Goal: Find specific page/section: Find specific page/section

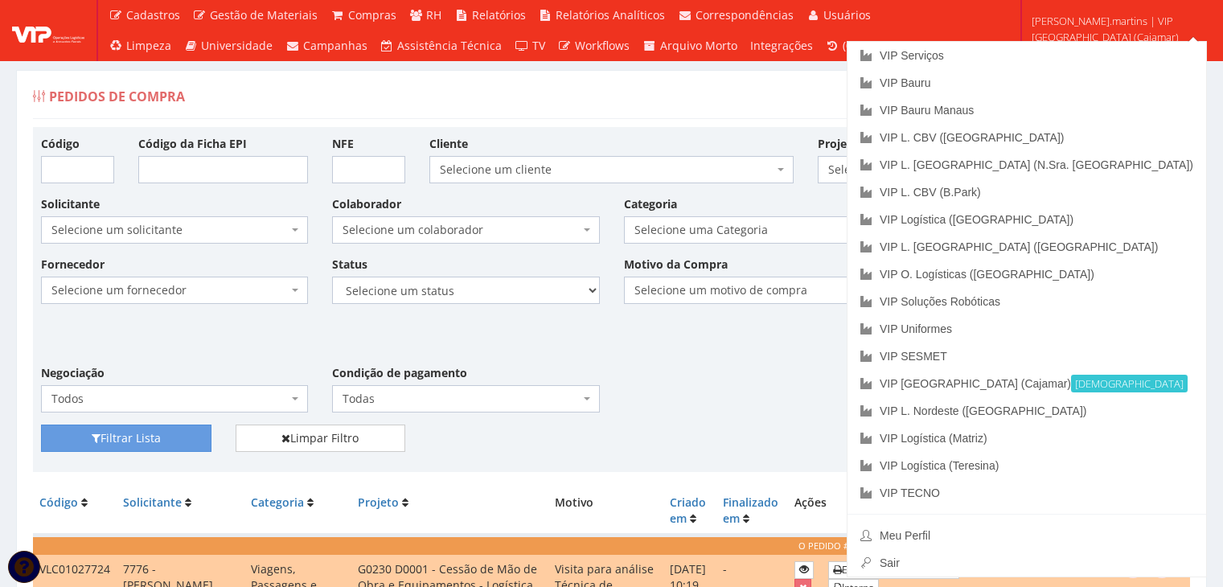
scroll to position [214, 0]
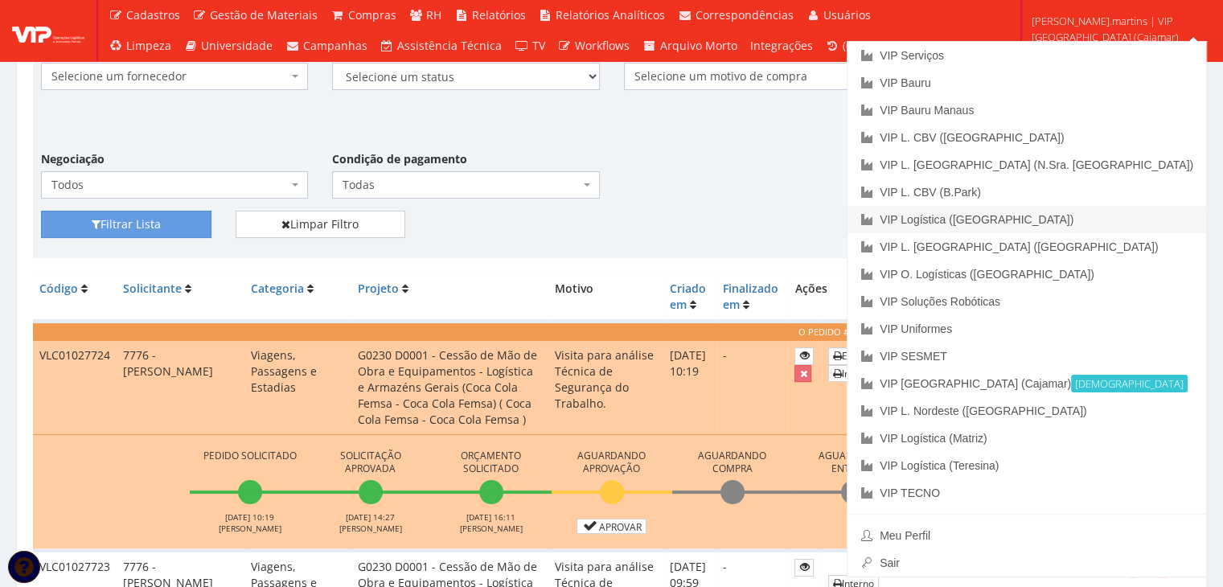
click at [1163, 219] on link "VIP Logística ([GEOGRAPHIC_DATA])" at bounding box center [1027, 219] width 359 height 27
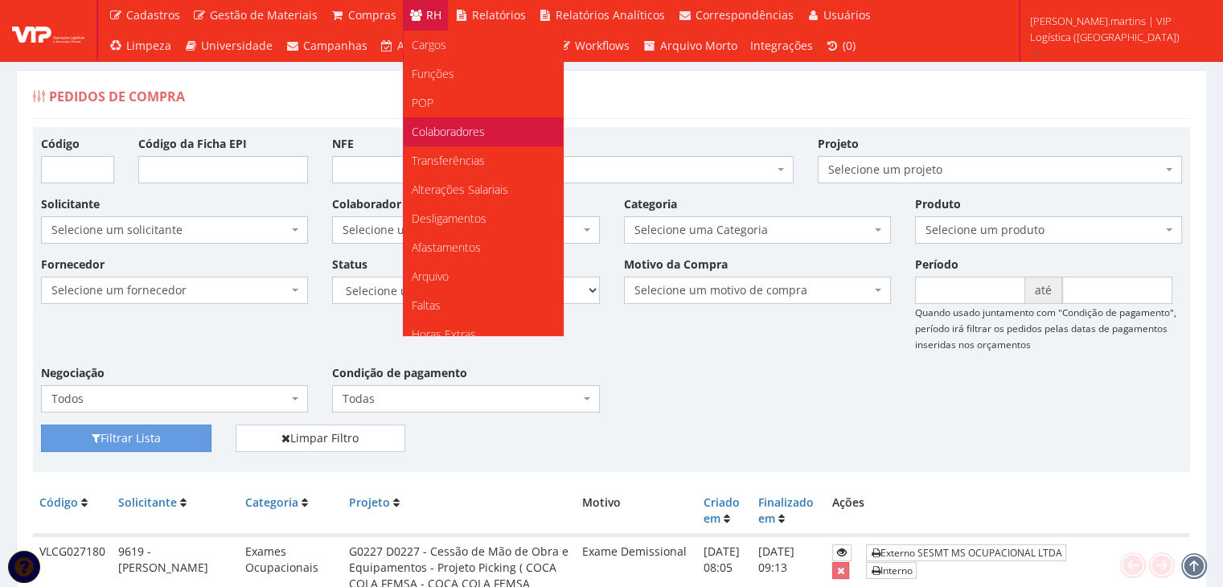
click at [446, 129] on span "Colaboradores" at bounding box center [448, 131] width 73 height 15
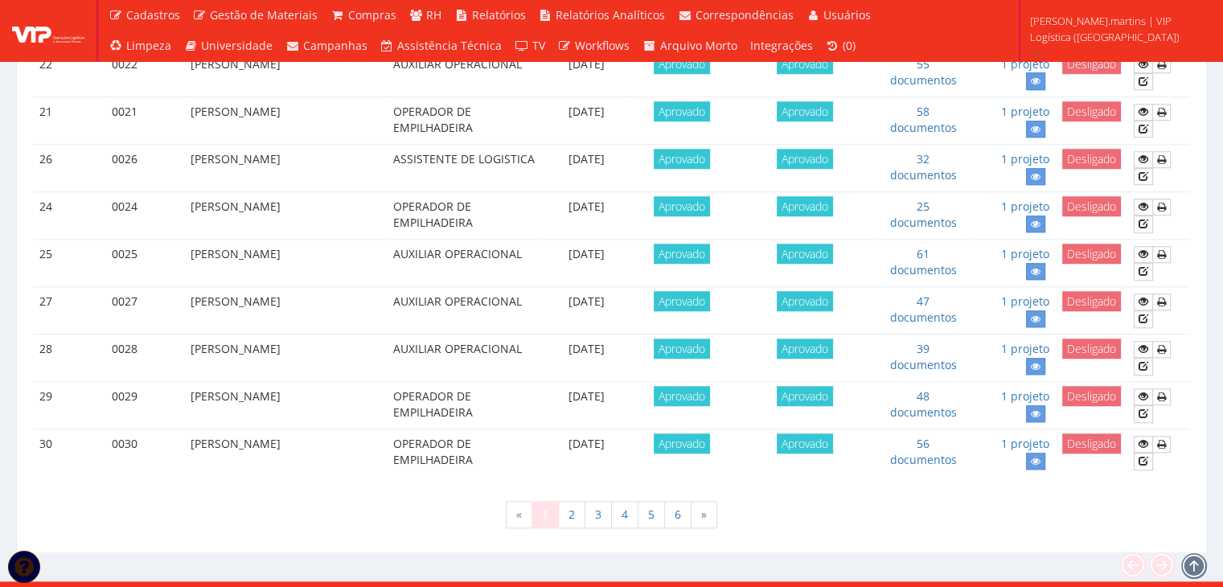
scroll to position [1383, 0]
click at [578, 501] on link "2" at bounding box center [571, 514] width 27 height 27
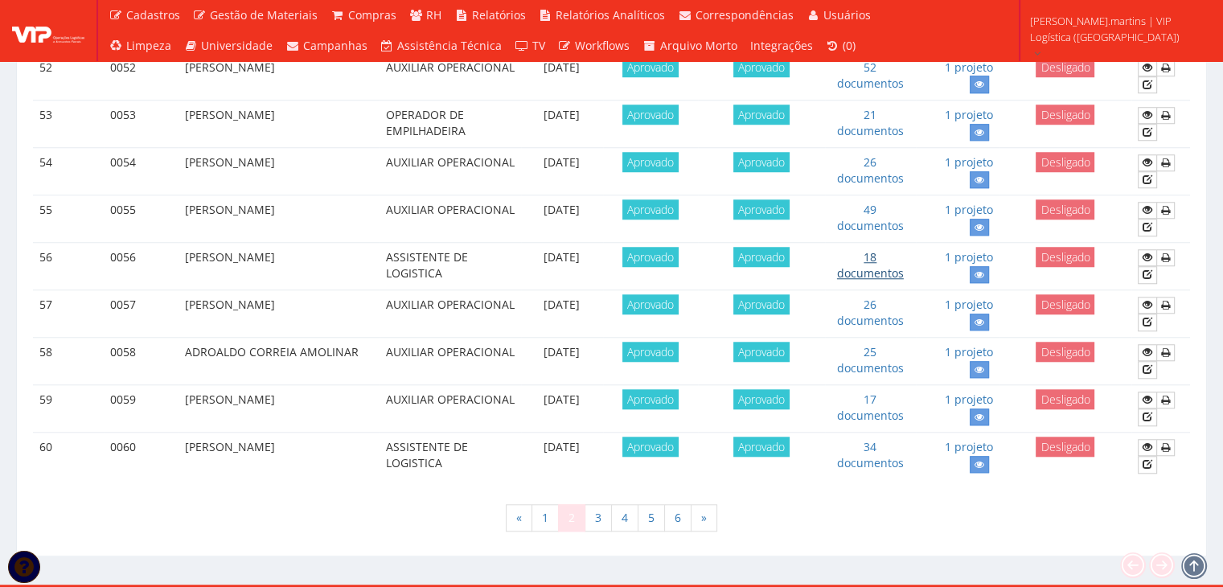
scroll to position [1383, 0]
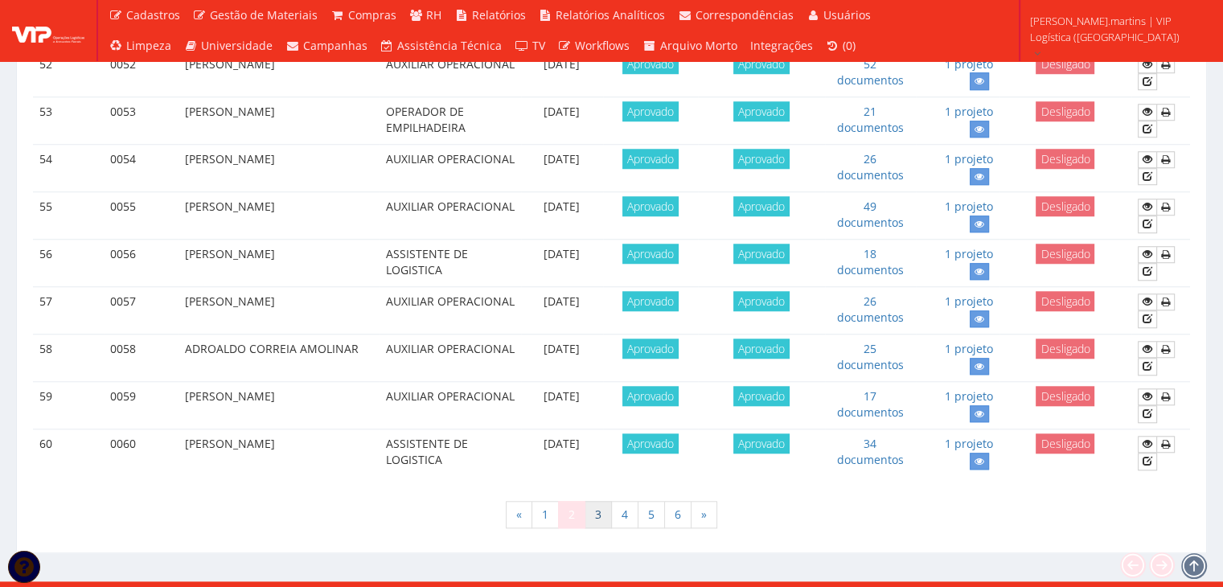
click at [597, 501] on link "3" at bounding box center [598, 514] width 27 height 27
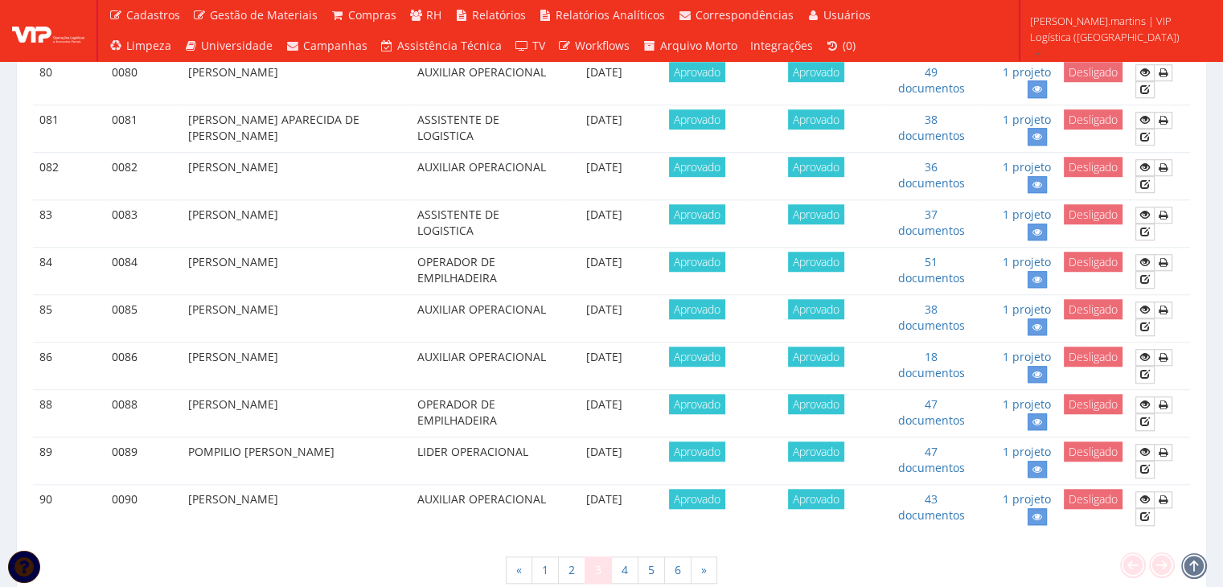
scroll to position [1383, 0]
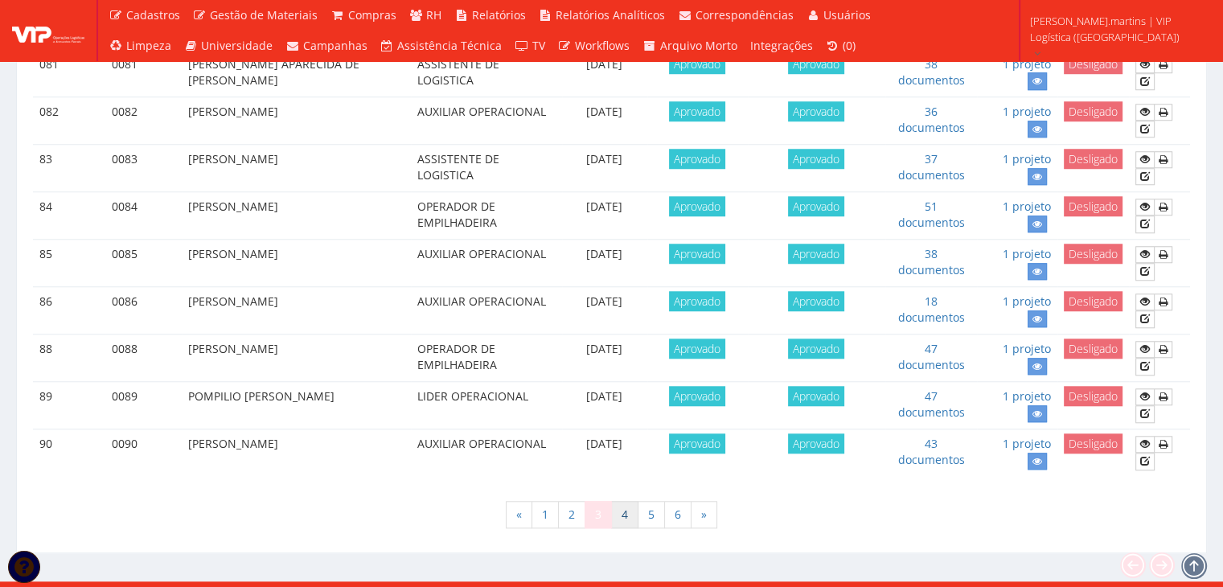
click at [627, 501] on link "4" at bounding box center [624, 514] width 27 height 27
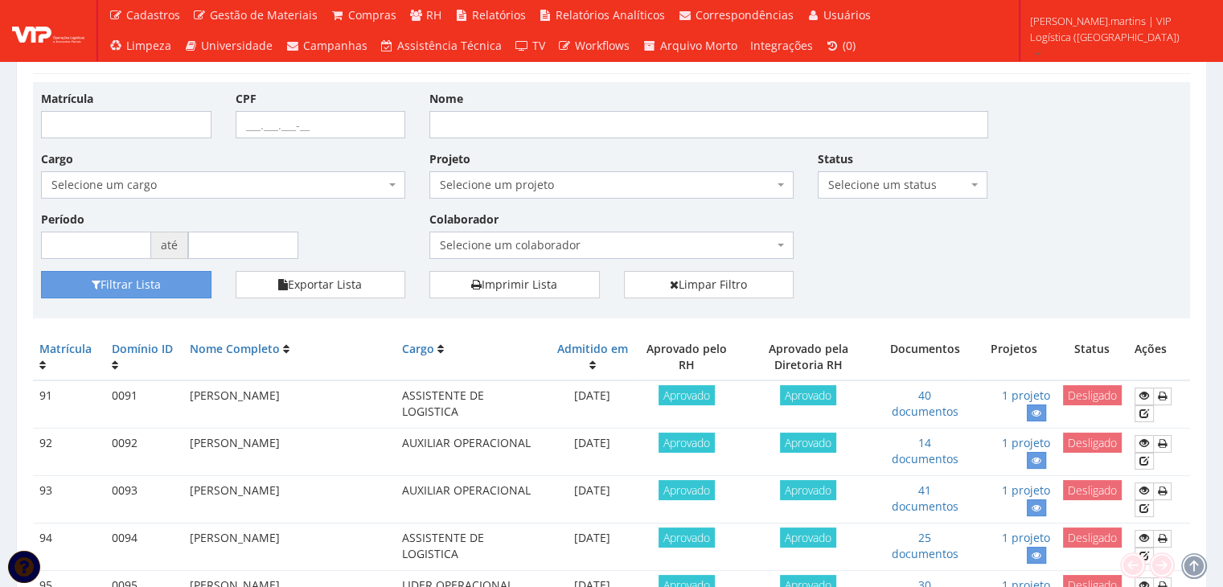
scroll to position [214, 0]
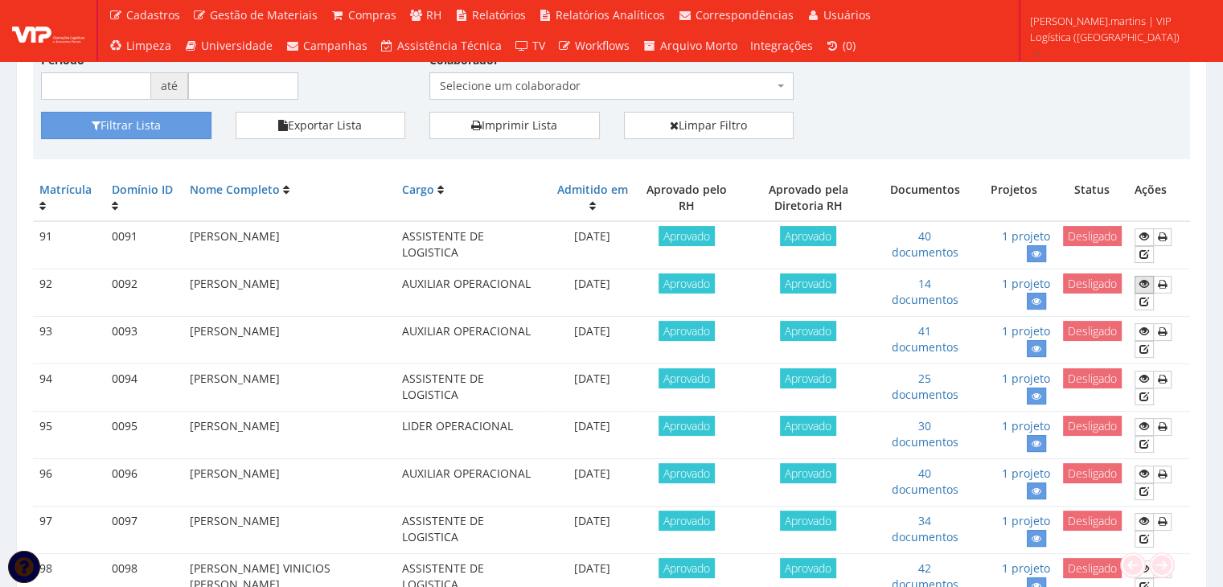
click at [1148, 278] on icon at bounding box center [1145, 283] width 10 height 11
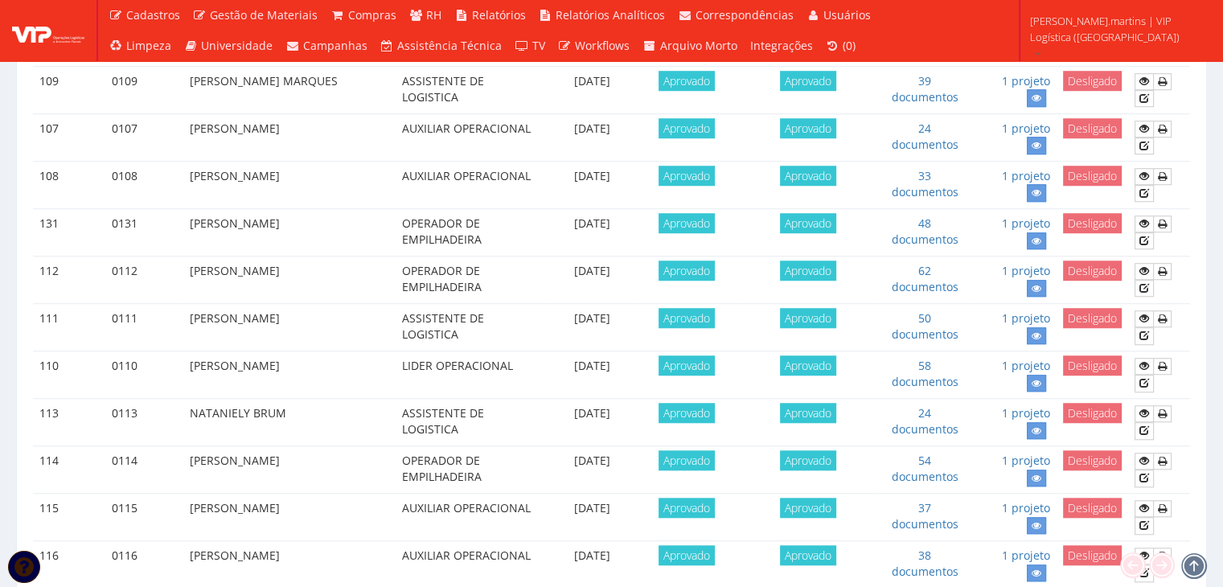
scroll to position [1340, 0]
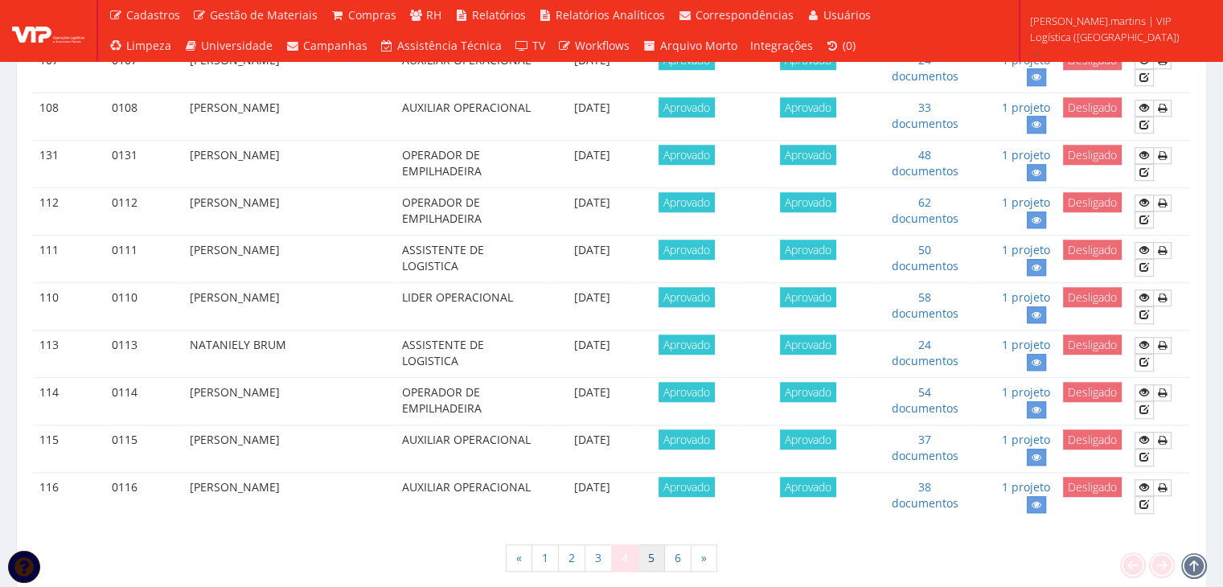
click at [651, 545] on link "5" at bounding box center [651, 558] width 27 height 27
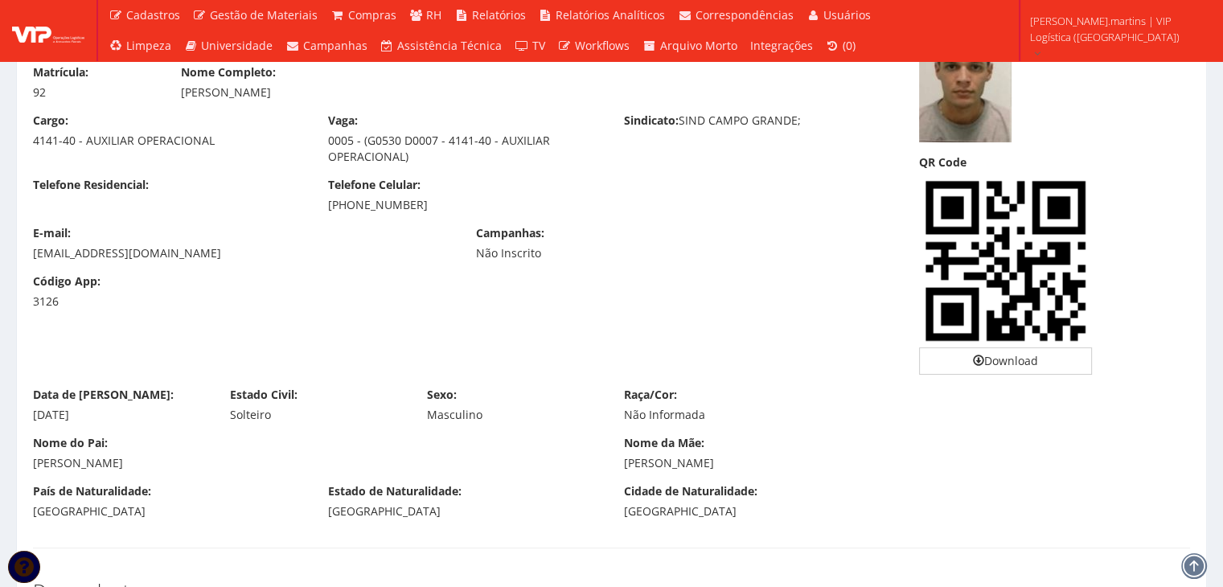
scroll to position [129, 0]
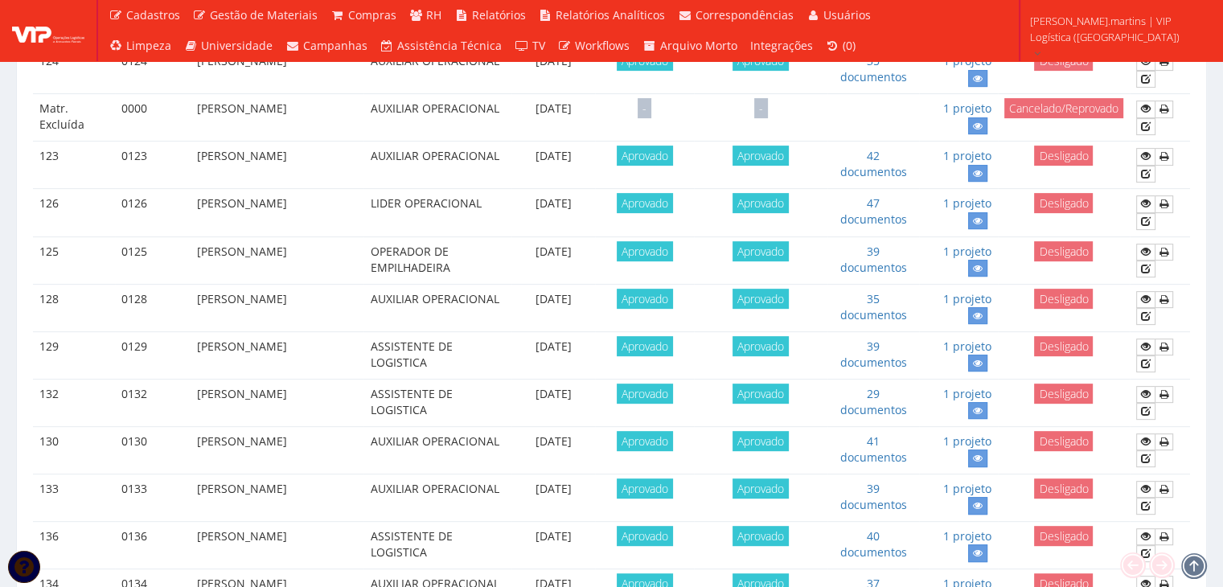
scroll to position [750, 0]
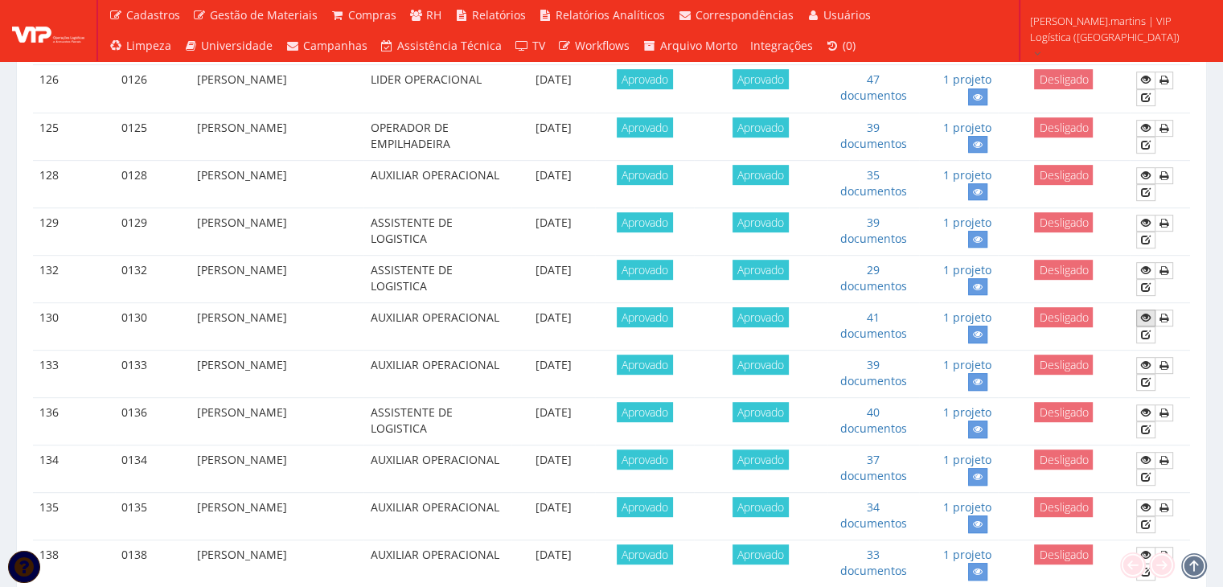
click at [1153, 310] on link at bounding box center [1146, 318] width 19 height 17
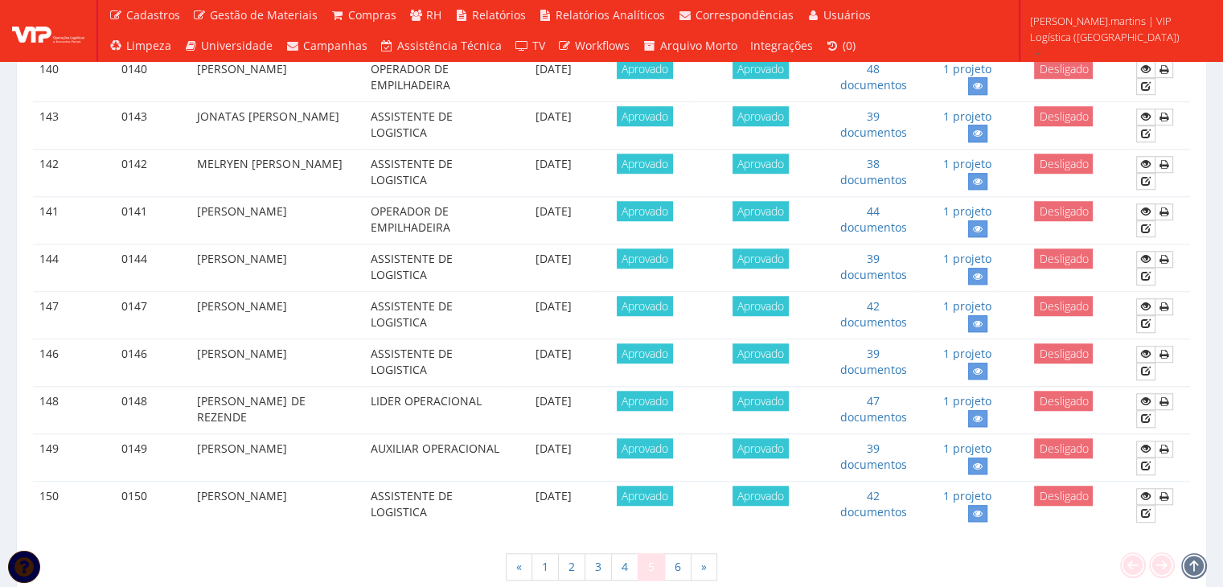
scroll to position [1340, 0]
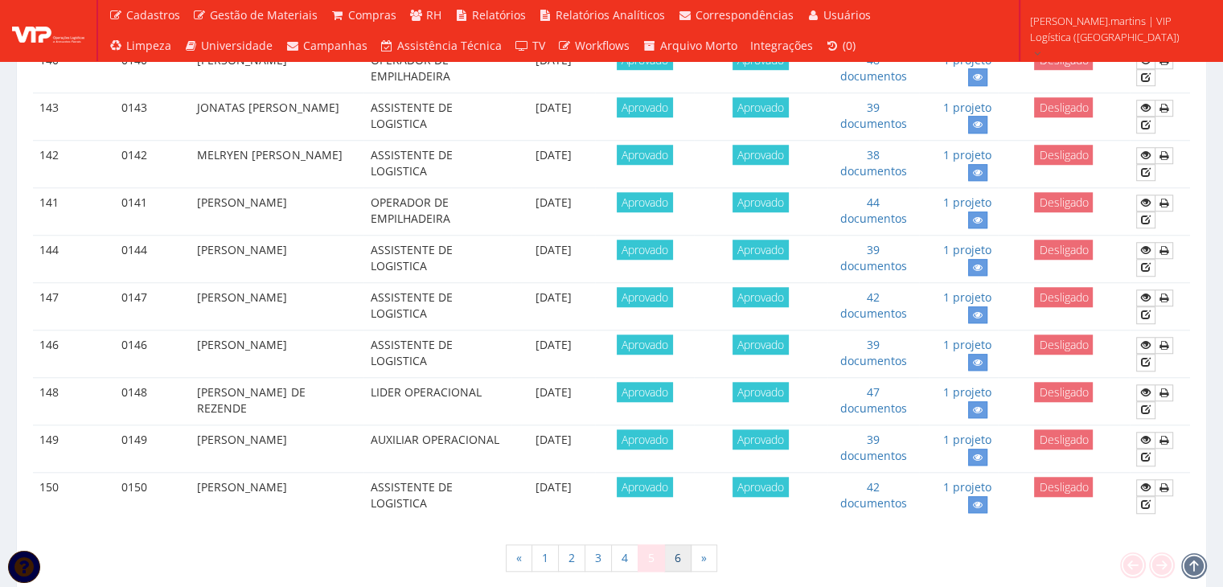
click at [677, 545] on link "6" at bounding box center [677, 558] width 27 height 27
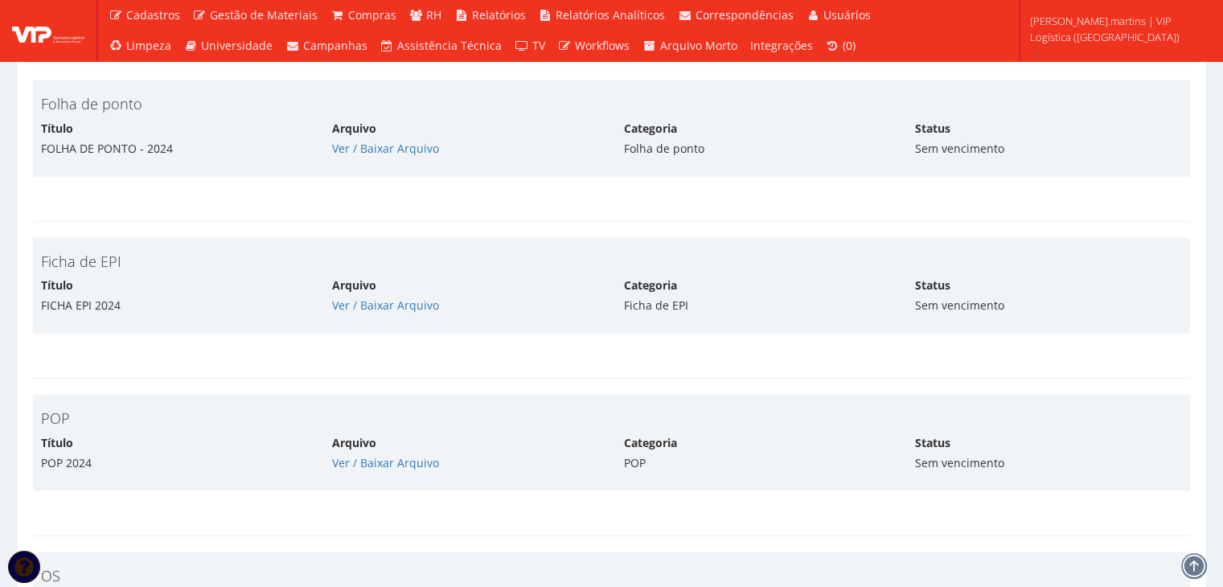
scroll to position [4879, 0]
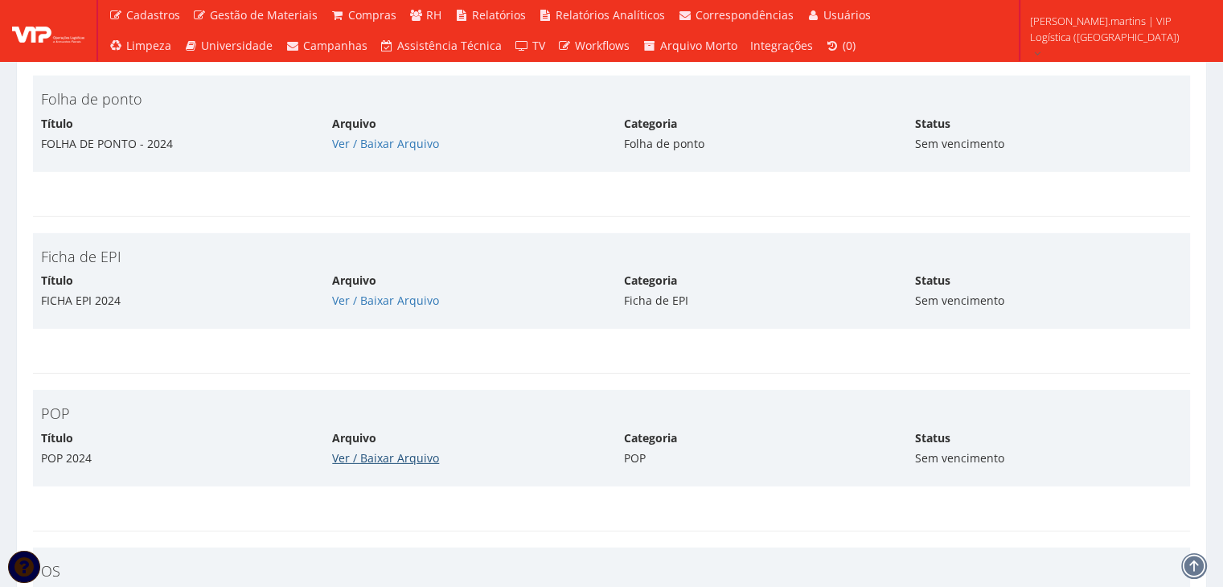
click at [393, 455] on link "Ver / Baixar Arquivo" at bounding box center [385, 457] width 107 height 15
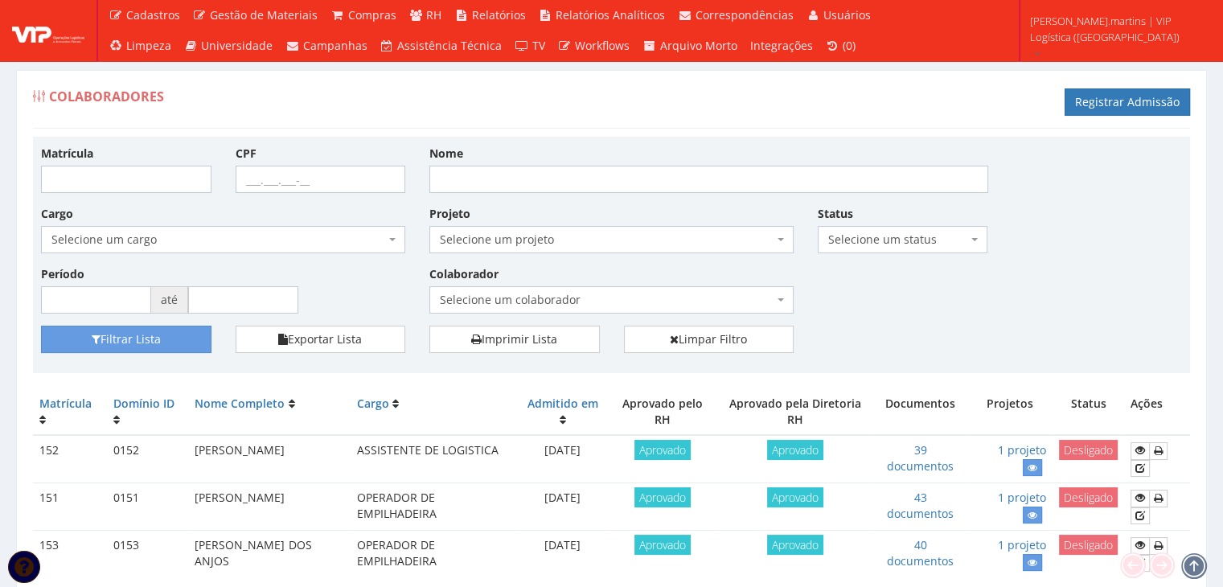
click at [493, 236] on span "Selecione um projeto" at bounding box center [607, 240] width 334 height 16
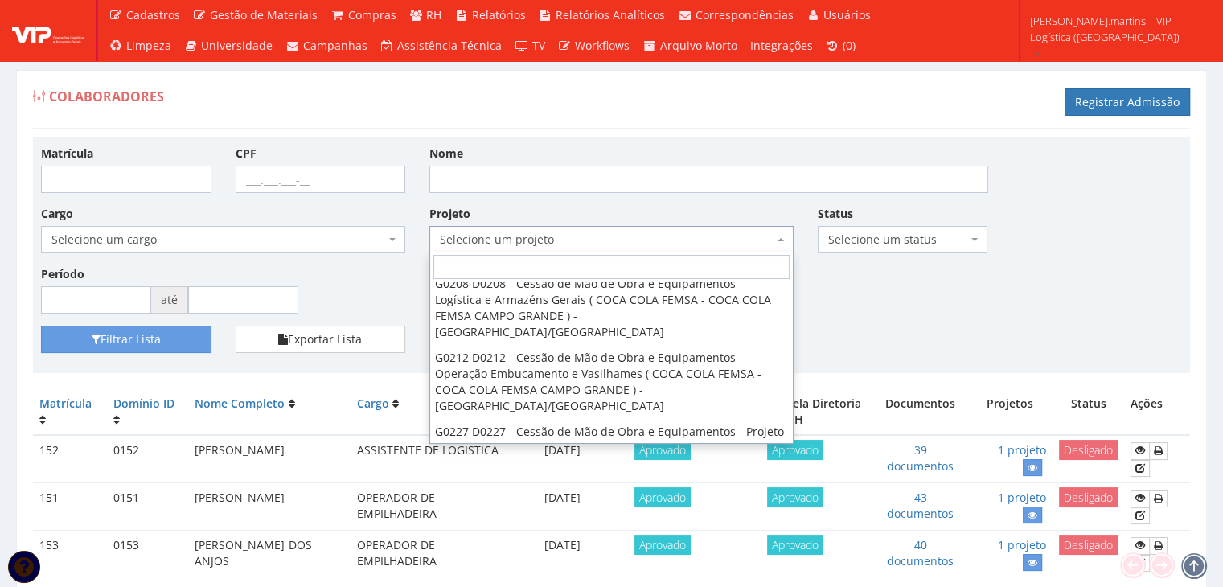
scroll to position [39, 0]
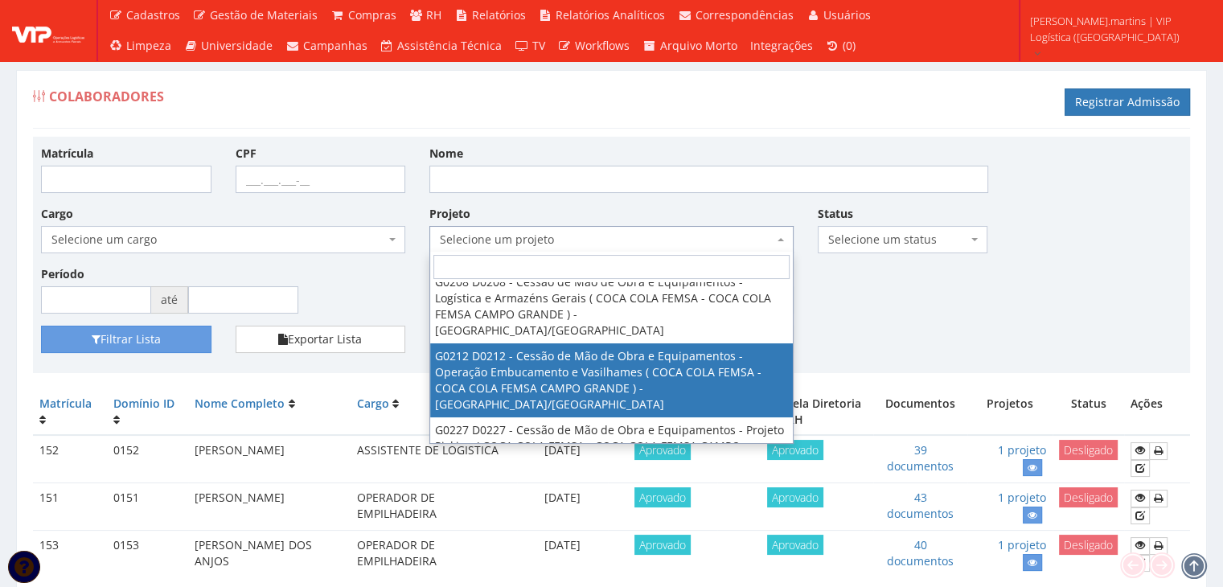
select select "212"
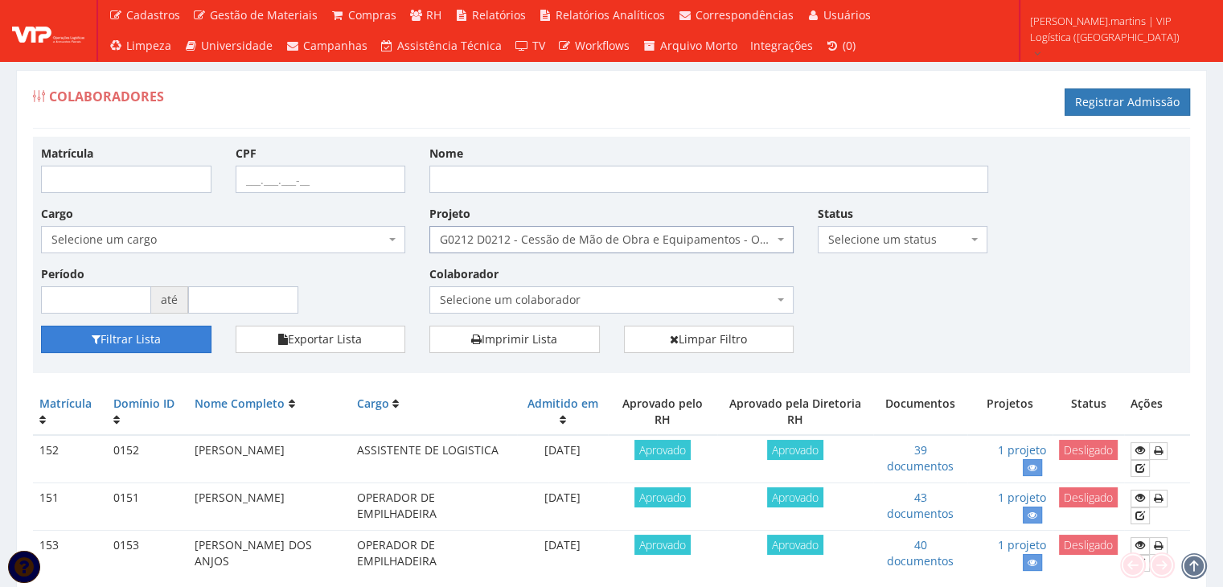
click at [171, 334] on button "Filtrar Lista" at bounding box center [126, 339] width 171 height 27
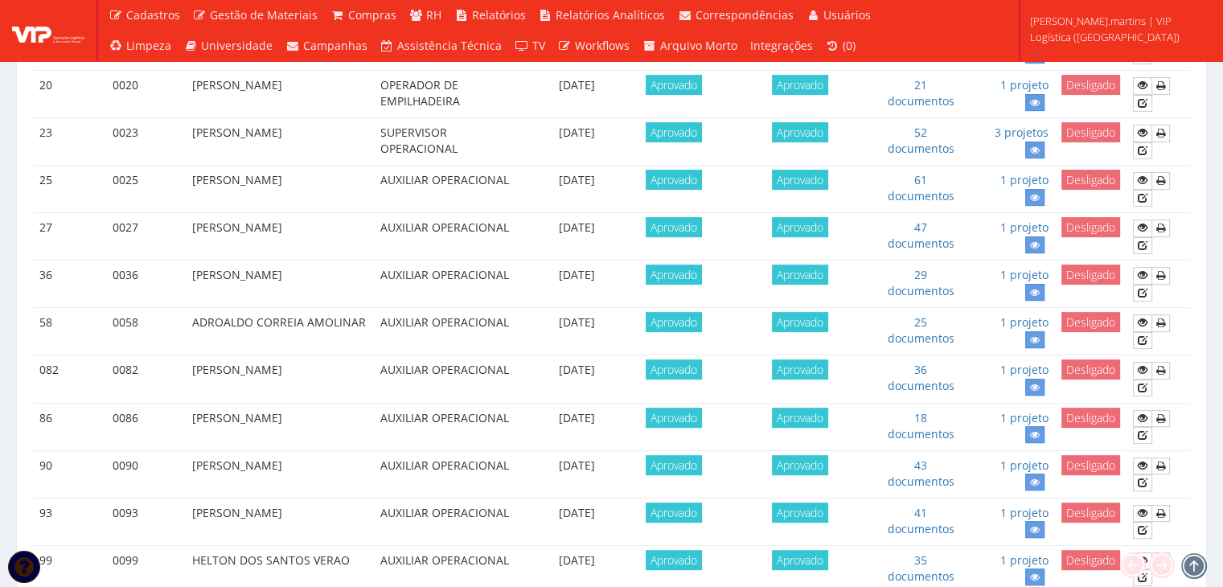
scroll to position [590, 0]
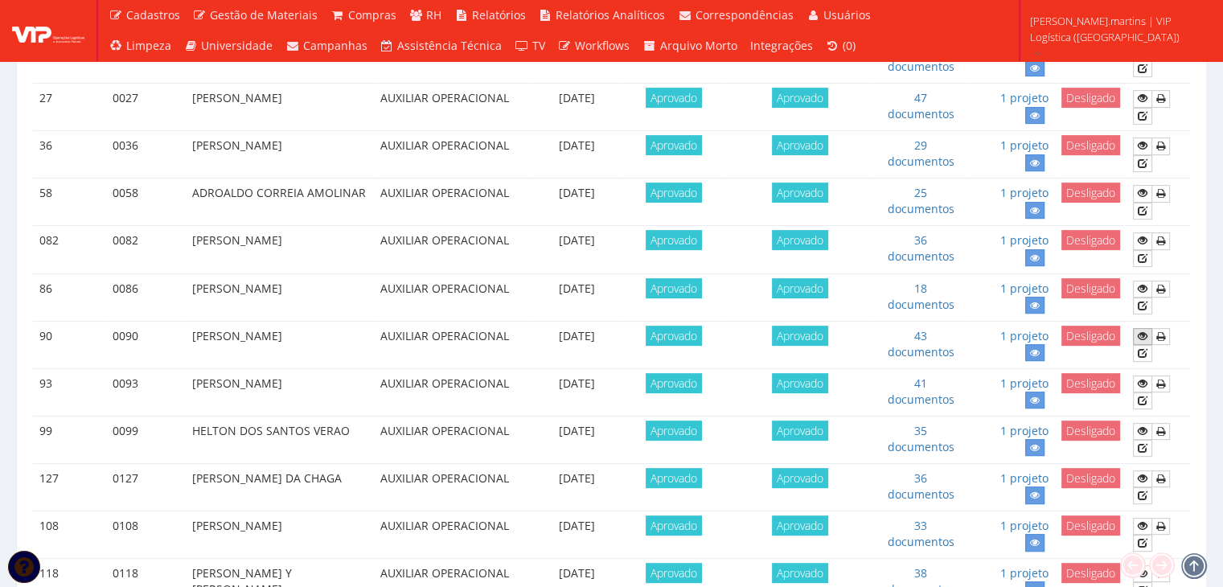
click at [1151, 328] on link at bounding box center [1142, 336] width 19 height 17
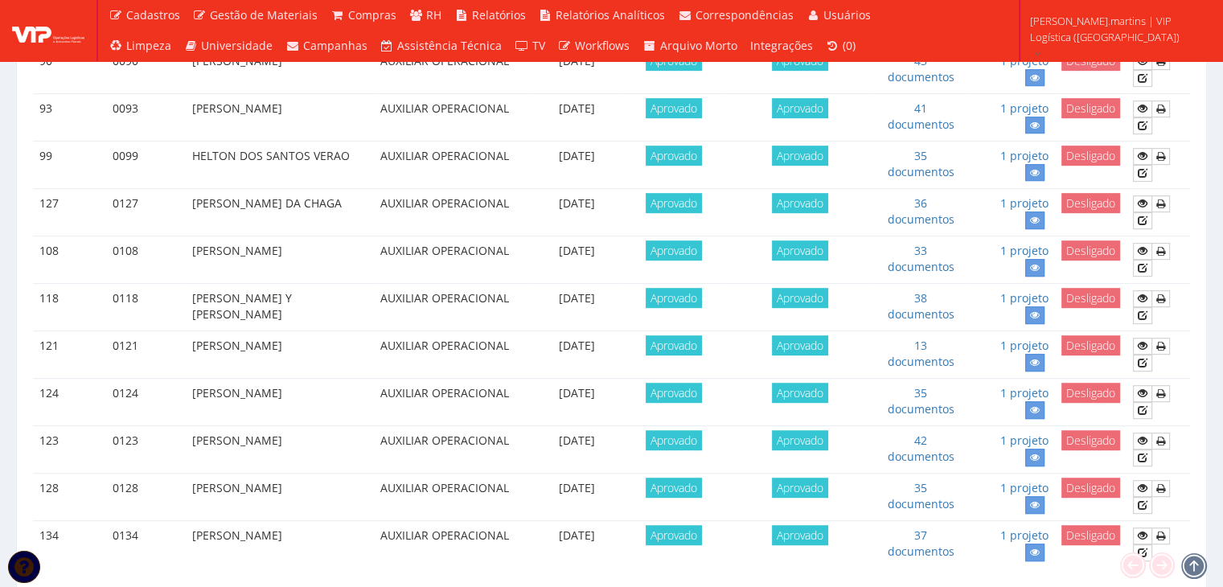
scroll to position [911, 0]
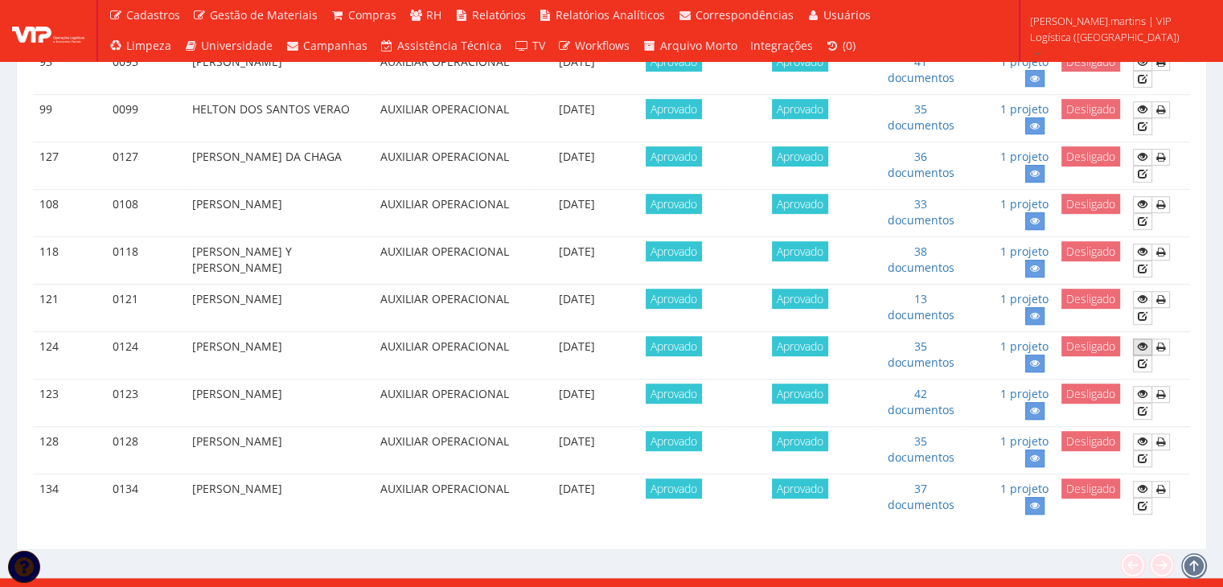
click at [1146, 341] on icon at bounding box center [1143, 346] width 10 height 11
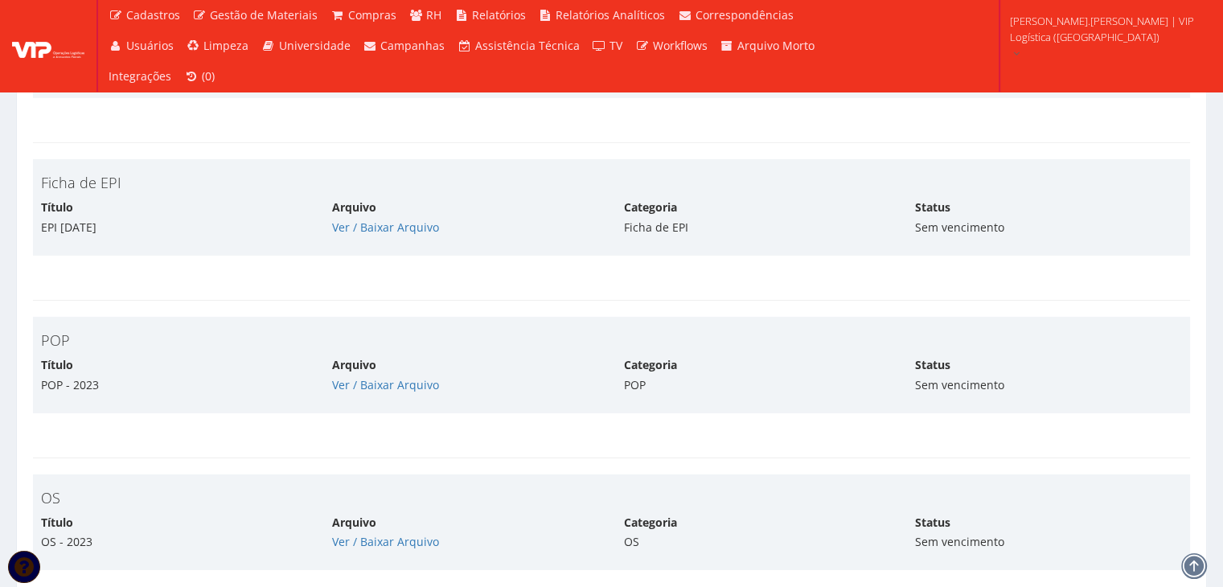
scroll to position [5255, 0]
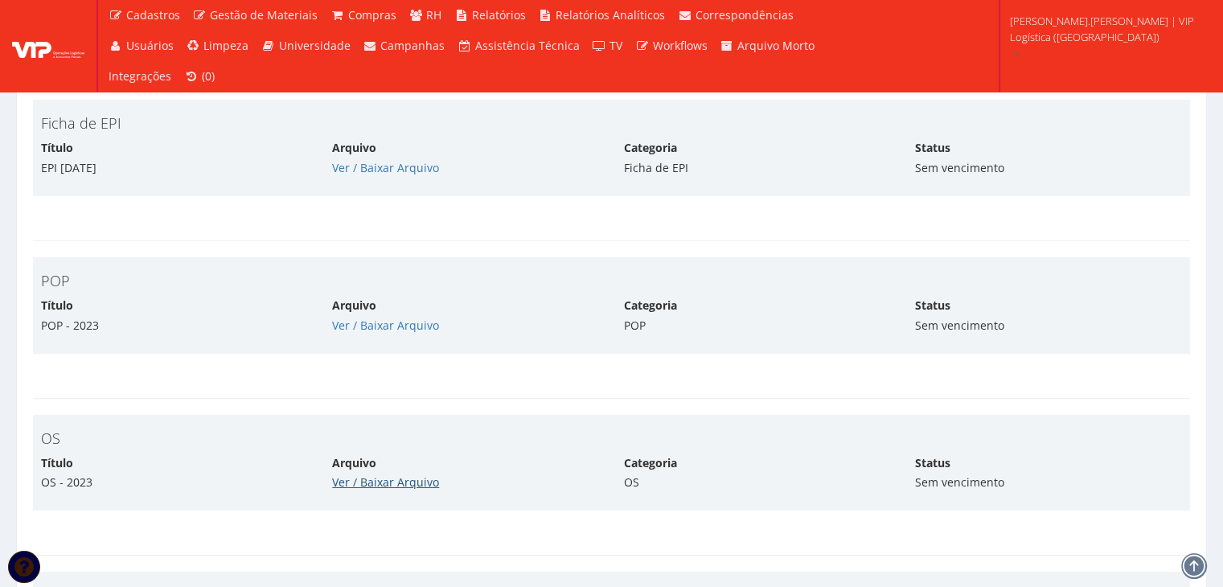
click at [383, 477] on link "Ver / Baixar Arquivo" at bounding box center [385, 482] width 107 height 15
click at [393, 323] on link "Ver / Baixar Arquivo" at bounding box center [385, 325] width 107 height 15
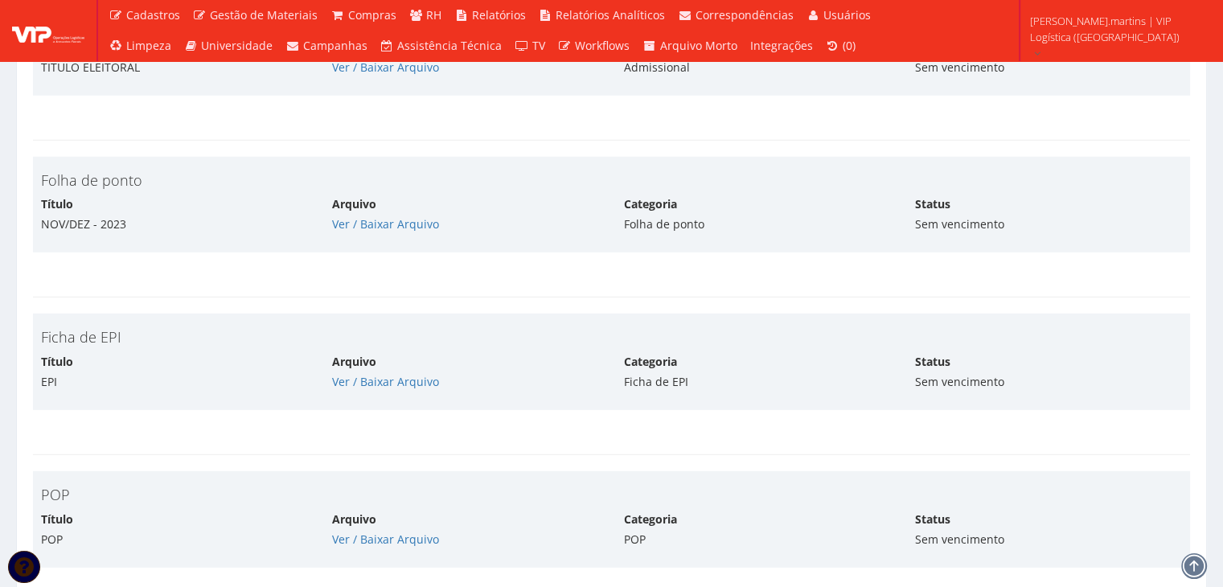
scroll to position [4772, 0]
click at [402, 380] on link "Ver / Baixar Arquivo" at bounding box center [385, 380] width 107 height 15
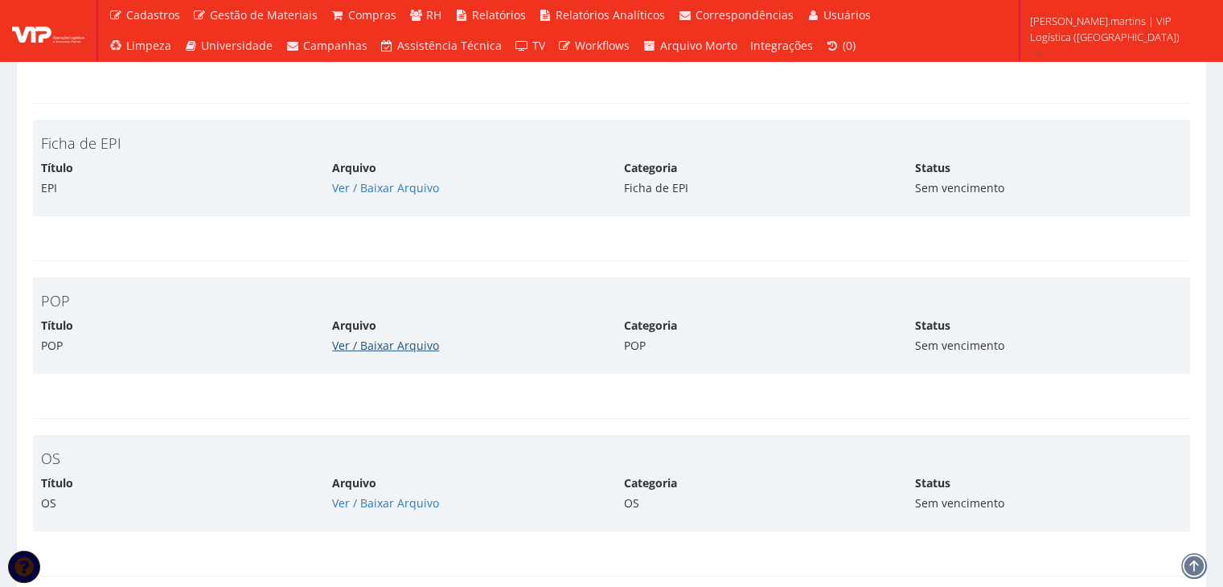
scroll to position [4826, 0]
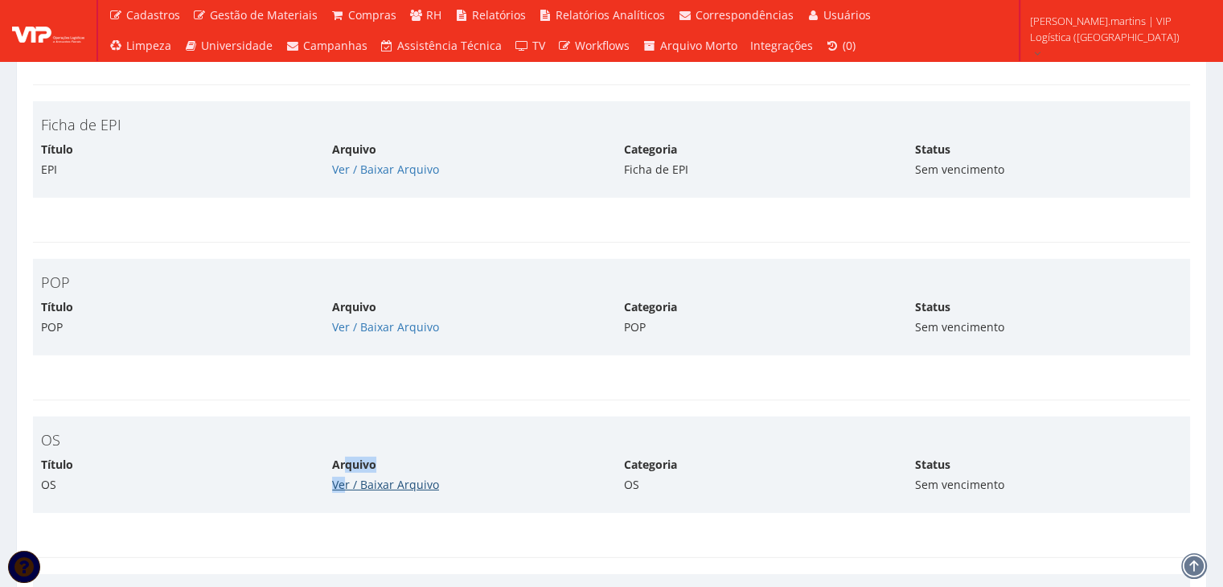
click at [344, 475] on div "Arquivo Ver / Baixar Arquivo" at bounding box center [465, 475] width 291 height 36
click at [344, 477] on link "Ver / Baixar Arquivo" at bounding box center [385, 484] width 107 height 15
